Goal: Task Accomplishment & Management: Complete application form

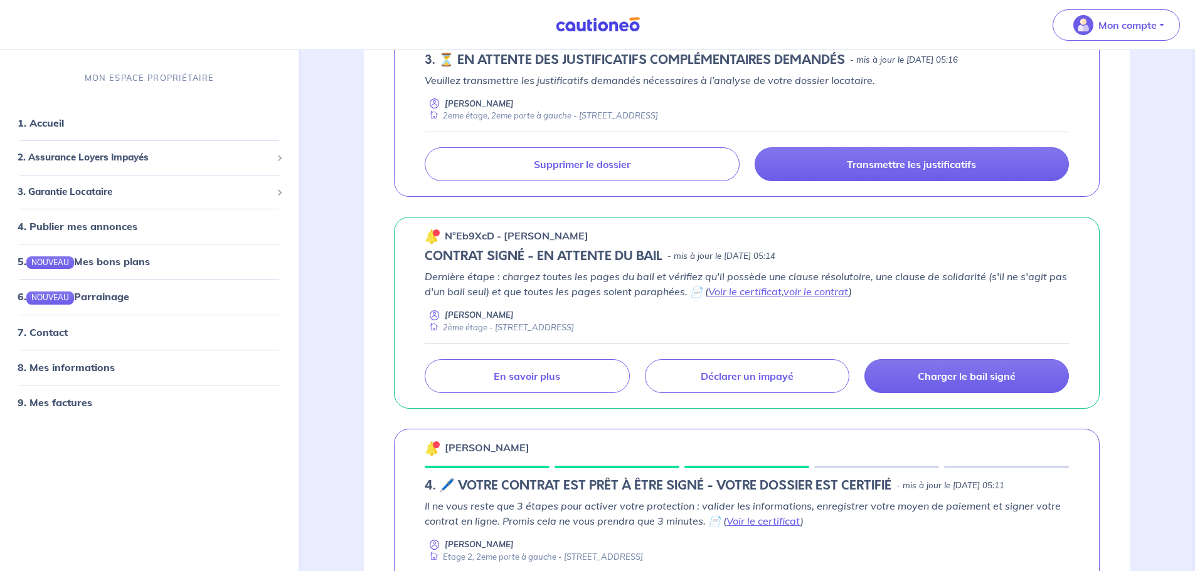
scroll to position [251, 0]
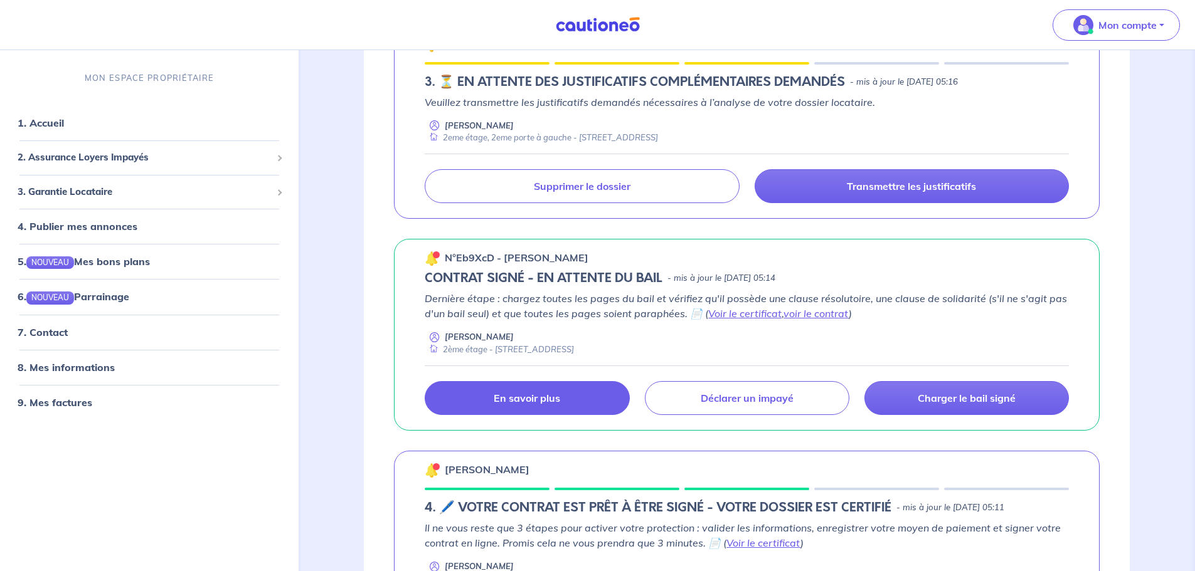
click at [527, 402] on p "En savoir plus" at bounding box center [527, 398] width 66 height 13
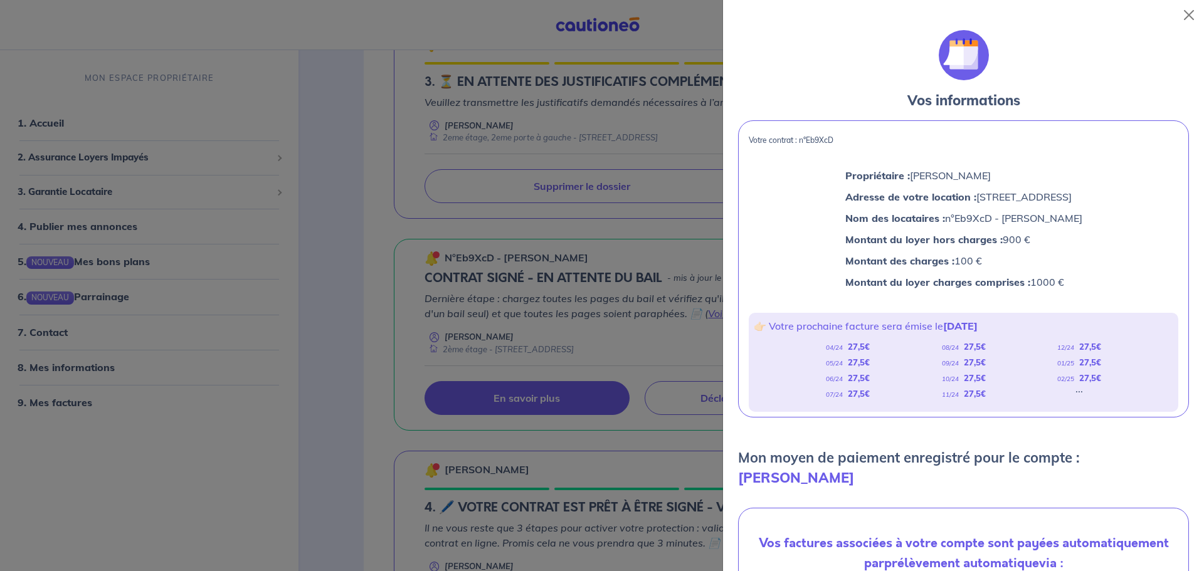
click at [388, 231] on div at bounding box center [602, 285] width 1204 height 571
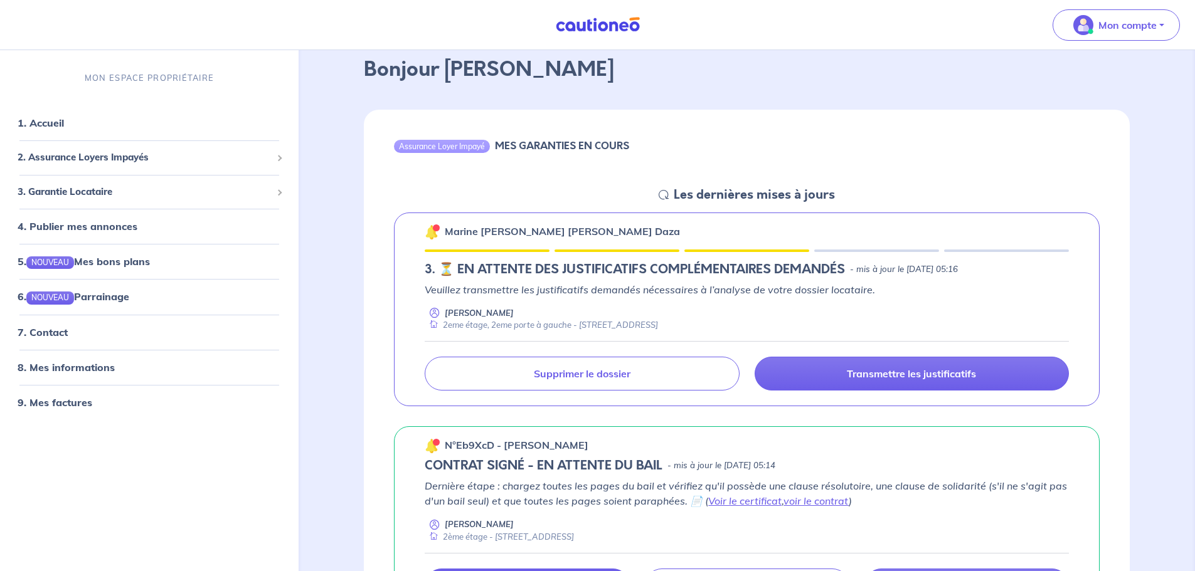
scroll to position [0, 0]
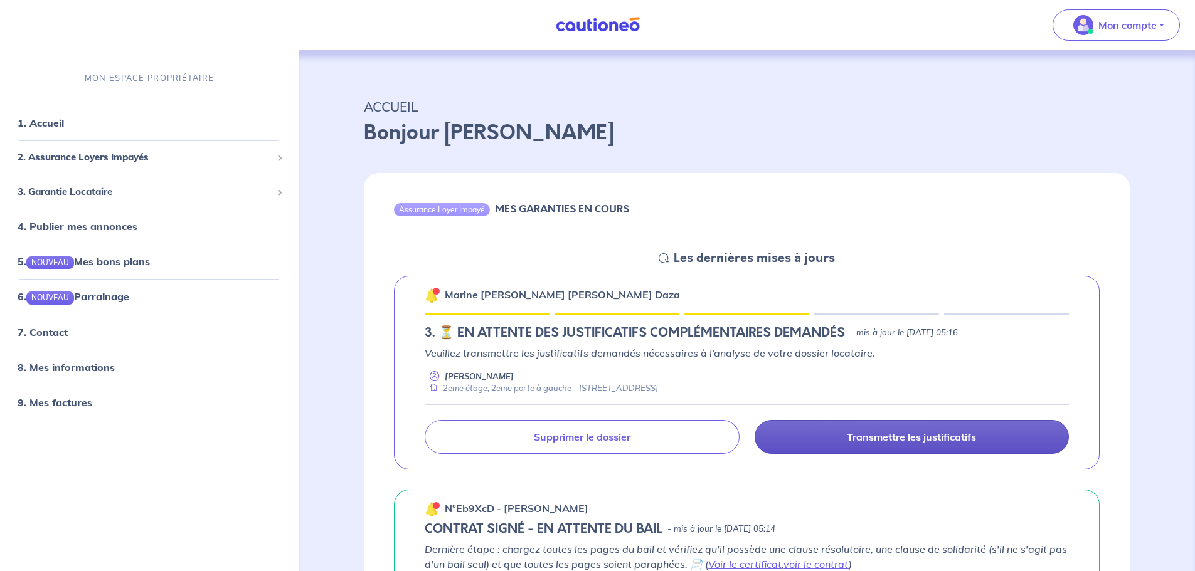
click at [827, 433] on link "Transmettre les justificatifs" at bounding box center [912, 437] width 314 height 34
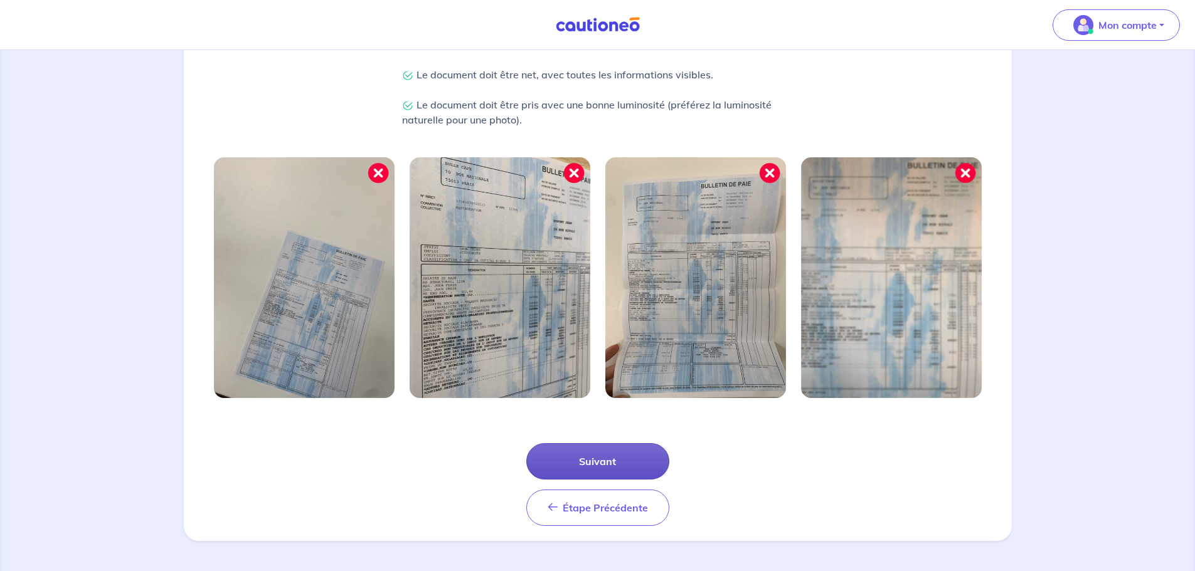
click at [603, 467] on button "Suivant" at bounding box center [597, 462] width 143 height 36
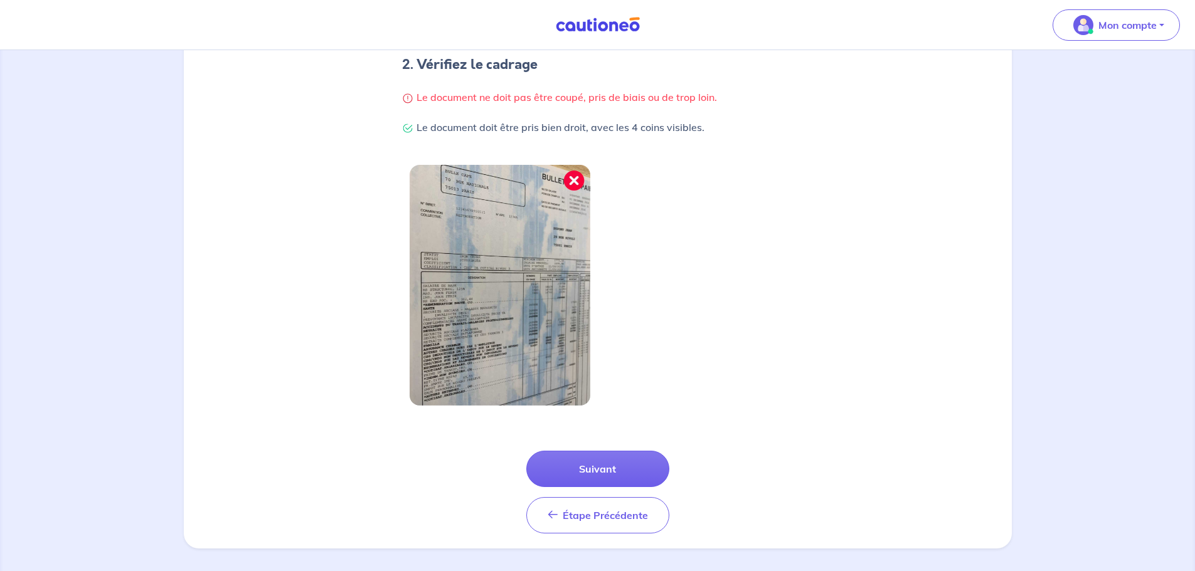
scroll to position [267, 0]
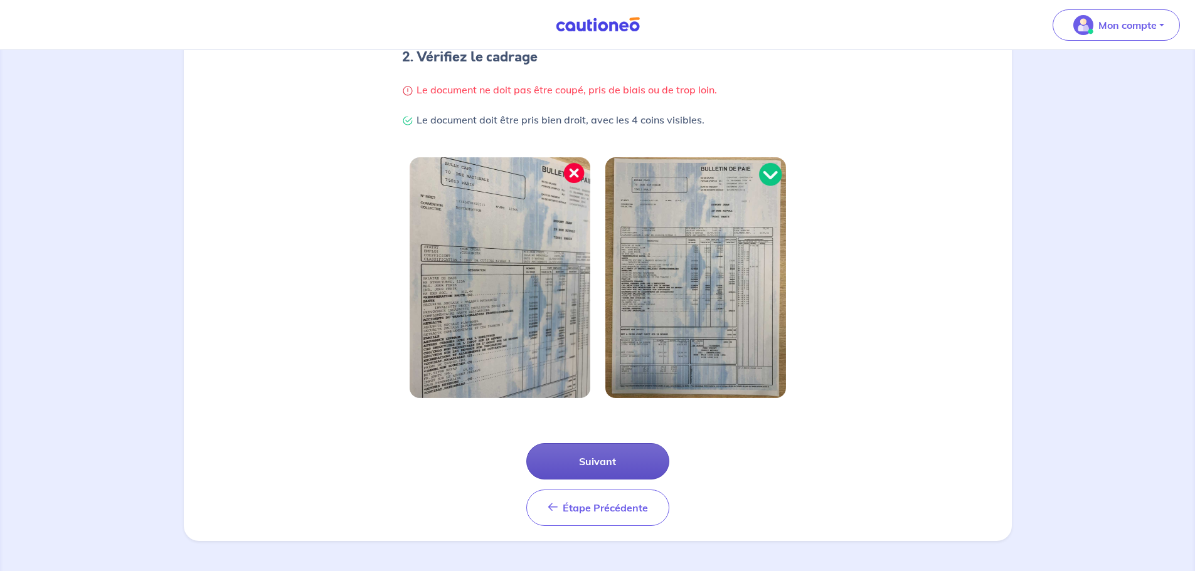
click at [599, 464] on button "Suivant" at bounding box center [597, 462] width 143 height 36
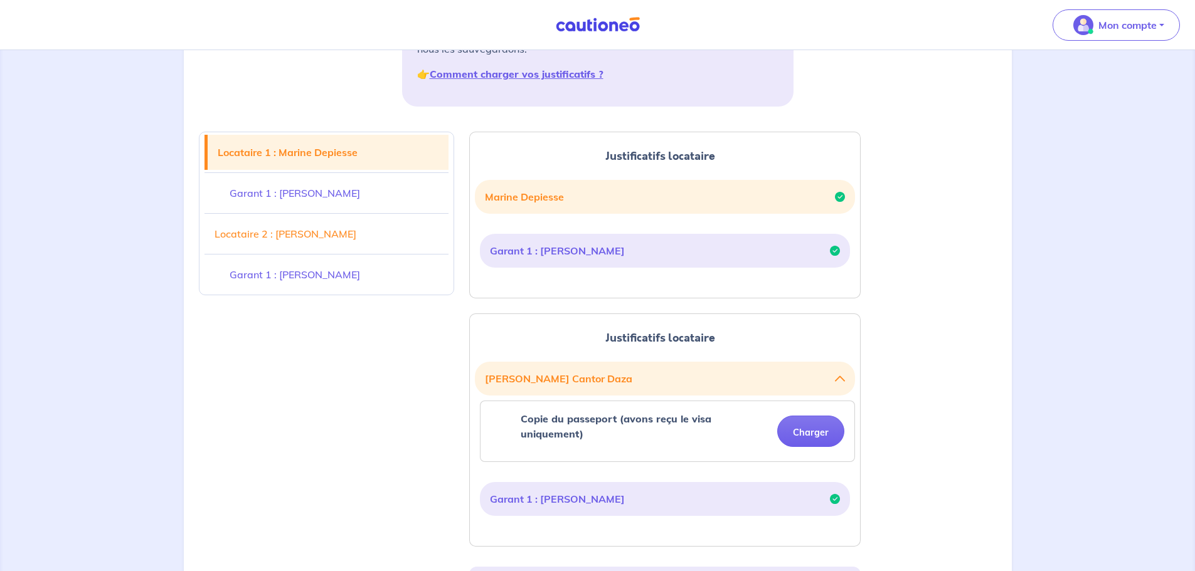
drag, startPoint x: 375, startPoint y: 417, endPoint x: 460, endPoint y: 454, distance: 93.3
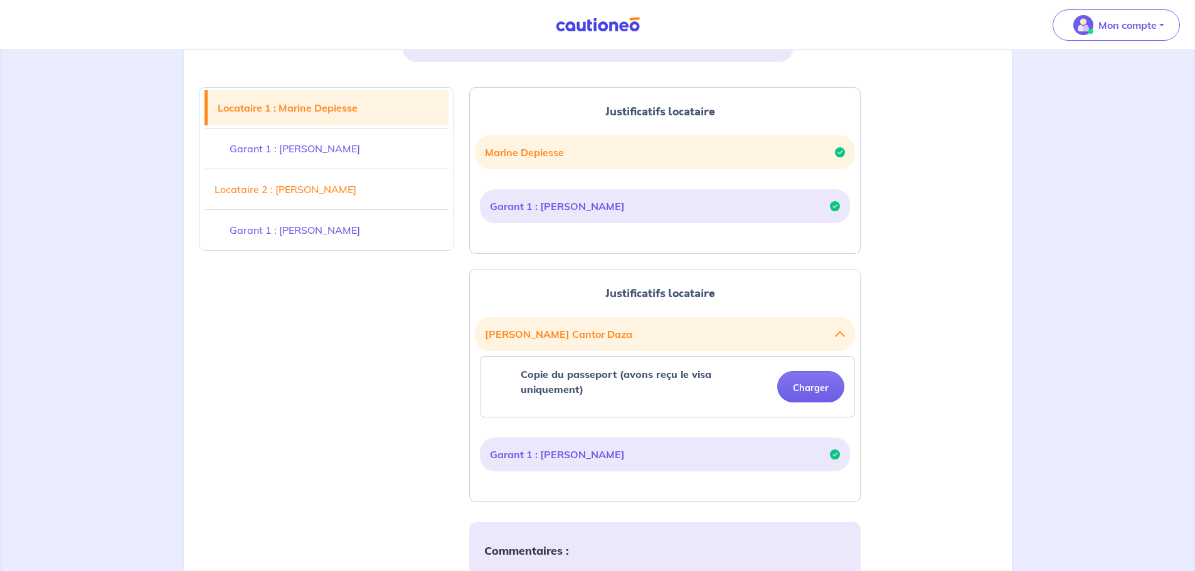
scroll to position [343, 0]
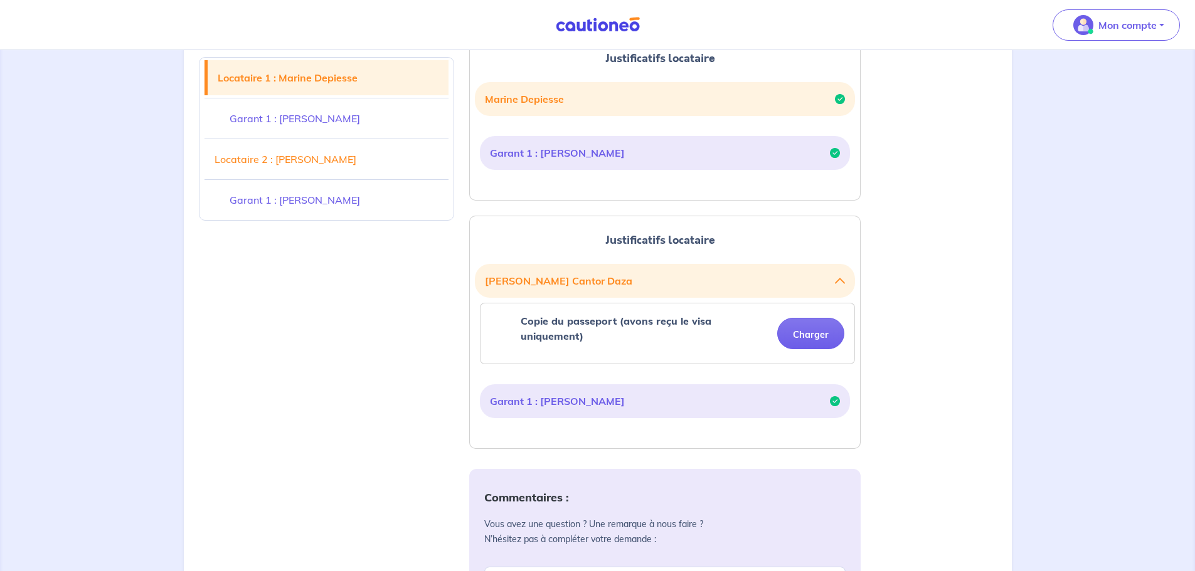
drag, startPoint x: 460, startPoint y: 452, endPoint x: 439, endPoint y: 429, distance: 31.5
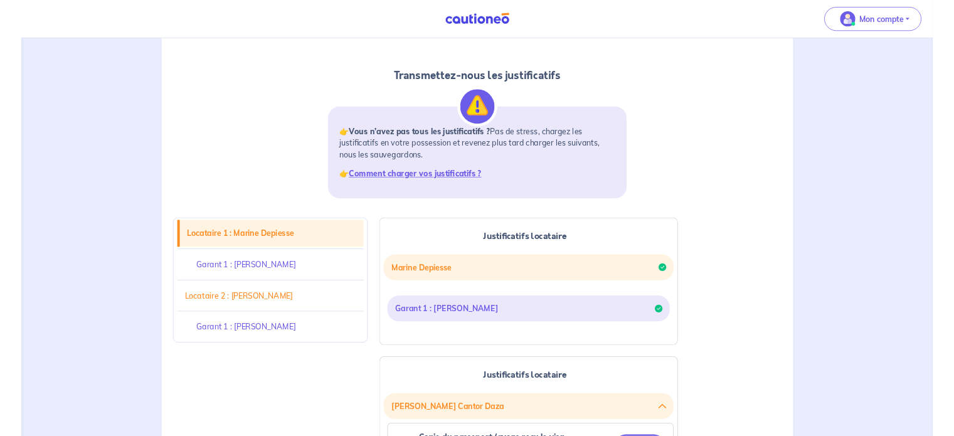
scroll to position [92, 0]
